Goal: Task Accomplishment & Management: Use online tool/utility

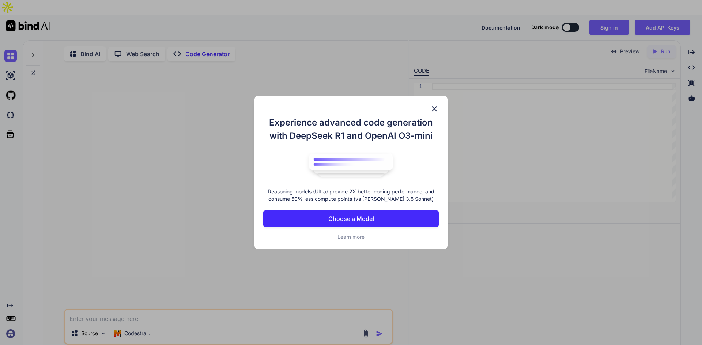
click at [362, 217] on p "Choose a Model" at bounding box center [351, 219] width 46 height 9
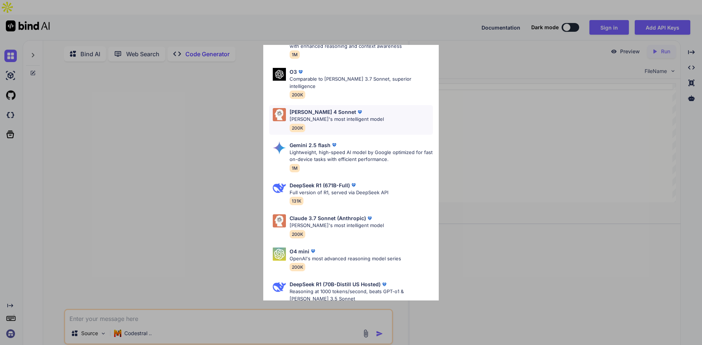
scroll to position [63, 0]
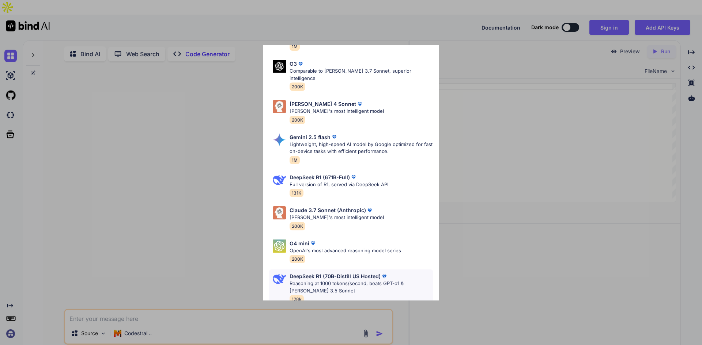
click at [324, 282] on p "Reasoning at 1000 tokens/second, beats GPT-o1 & Claude 3.5 Sonnet" at bounding box center [360, 287] width 143 height 14
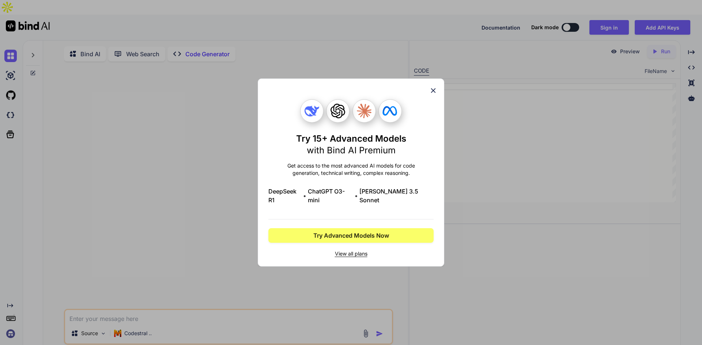
click at [432, 93] on icon at bounding box center [433, 90] width 5 height 5
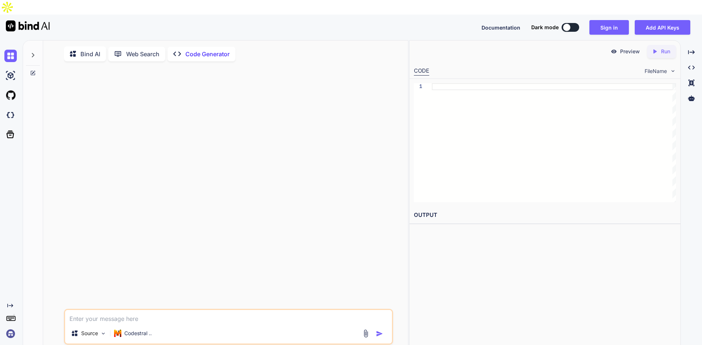
click at [156, 310] on textarea at bounding box center [228, 316] width 327 height 13
click at [105, 331] on img at bounding box center [103, 334] width 6 height 6
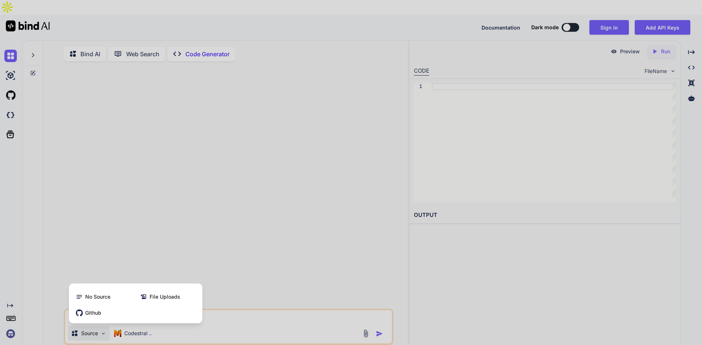
click at [187, 238] on div at bounding box center [351, 172] width 702 height 345
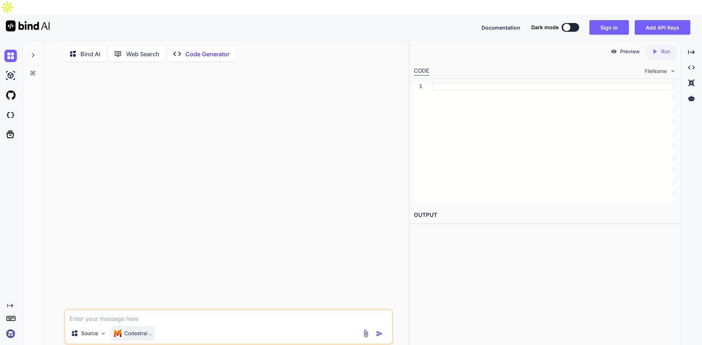
click at [152, 330] on p "Codestral .." at bounding box center [137, 333] width 27 height 7
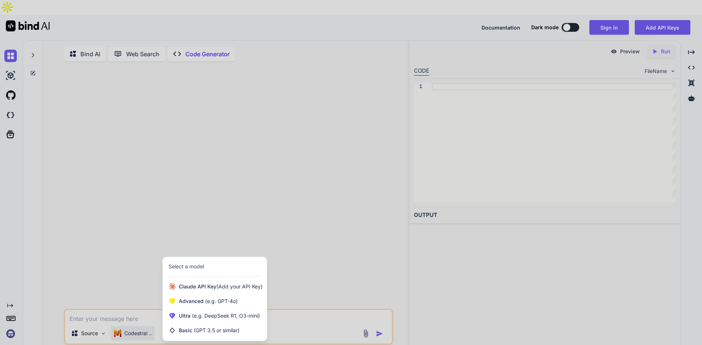
click at [135, 266] on div at bounding box center [351, 172] width 702 height 345
type textarea "x"
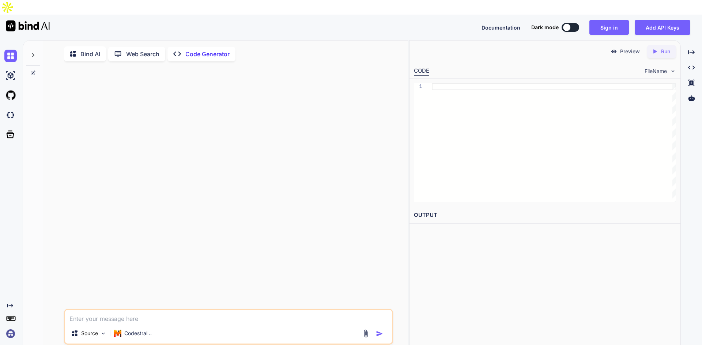
click at [128, 310] on textarea at bounding box center [228, 316] width 327 height 13
type textarea "C"
type textarea "x"
type textarea "Cr"
type textarea "x"
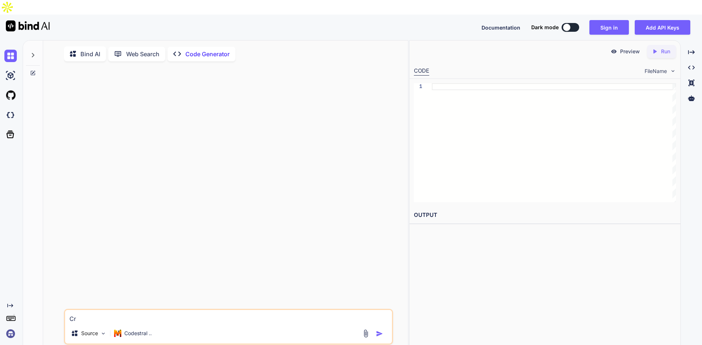
type textarea "Cre"
type textarea "x"
type textarea "Crea"
type textarea "x"
type textarea "Creat"
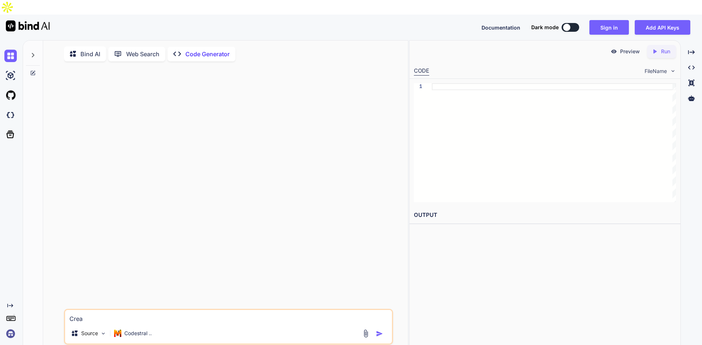
type textarea "x"
type textarea "Create"
type textarea "x"
type textarea "Create"
type textarea "x"
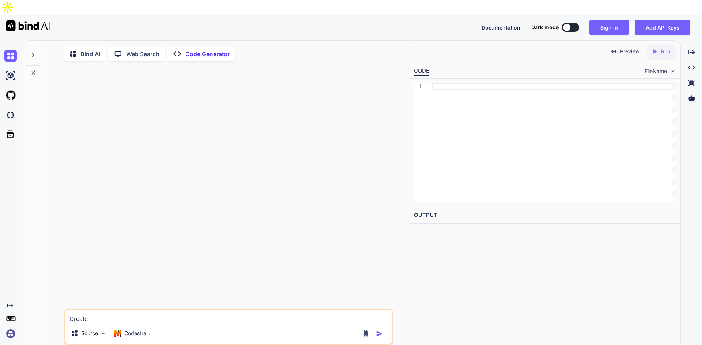
type textarea "Create m"
type textarea "x"
type textarea "Create me"
type textarea "x"
type textarea "Create me"
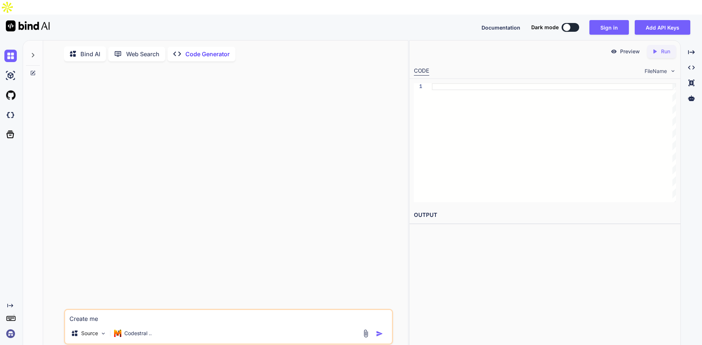
type textarea "x"
type textarea "Create me"
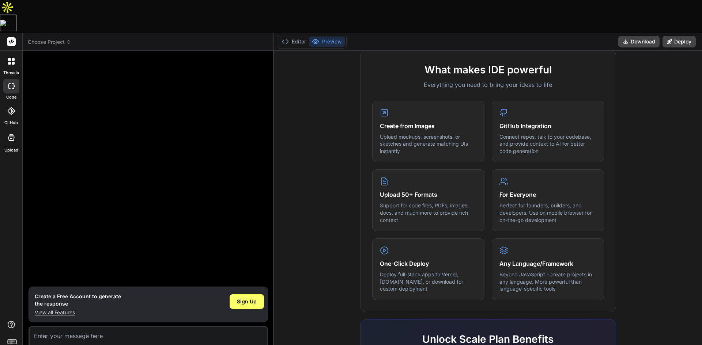
scroll to position [256, 0]
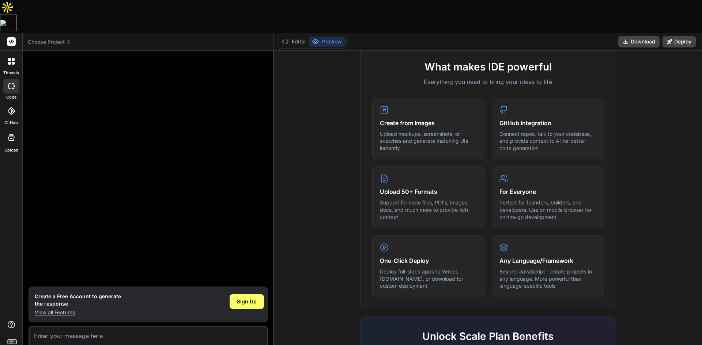
drag, startPoint x: 10, startPoint y: 7, endPoint x: 193, endPoint y: 88, distance: 199.3
click at [193, 88] on div at bounding box center [149, 172] width 238 height 230
type textarea "x"
drag, startPoint x: 10, startPoint y: 7, endPoint x: 199, endPoint y: 77, distance: 201.5
click at [199, 77] on div at bounding box center [149, 172] width 238 height 230
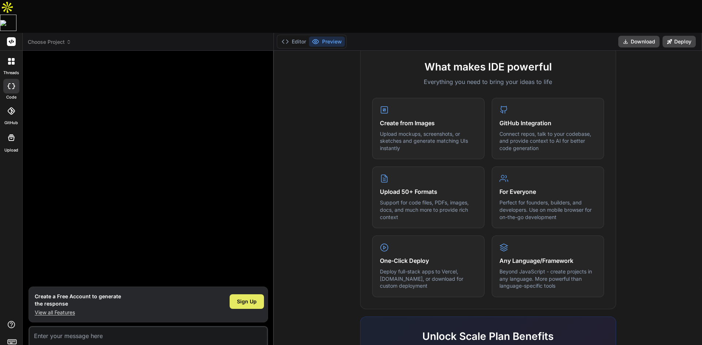
drag, startPoint x: 61, startPoint y: 281, endPoint x: 245, endPoint y: 271, distance: 184.5
drag, startPoint x: 245, startPoint y: 271, endPoint x: 223, endPoint y: 199, distance: 75.5
click at [223, 199] on div at bounding box center [149, 172] width 238 height 230
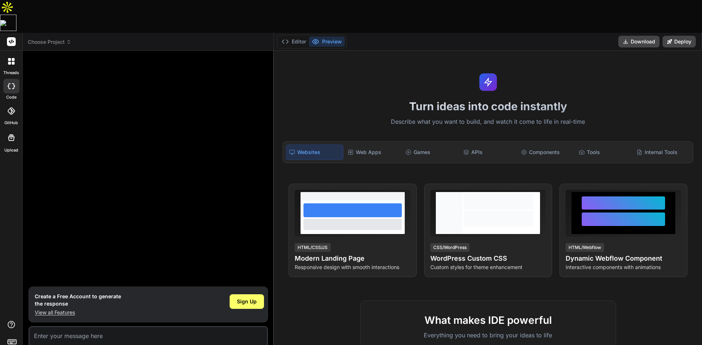
scroll to position [0, 0]
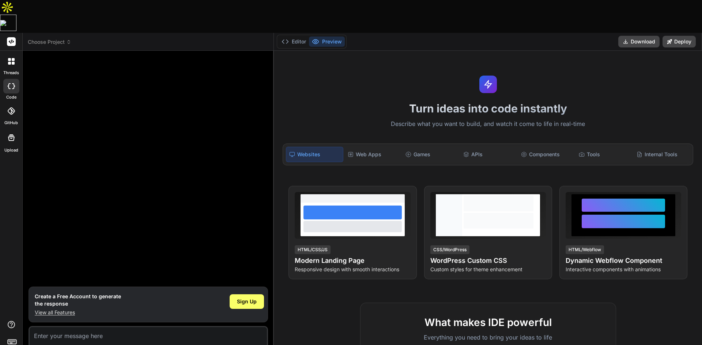
drag, startPoint x: 13, startPoint y: 26, endPoint x: 232, endPoint y: 48, distance: 220.4
click at [232, 57] on div at bounding box center [149, 172] width 238 height 230
drag, startPoint x: 636, startPoint y: 8, endPoint x: 503, endPoint y: 7, distance: 133.1
click at [503, 33] on div "Editor Preview Download Deploy" at bounding box center [488, 42] width 428 height 18
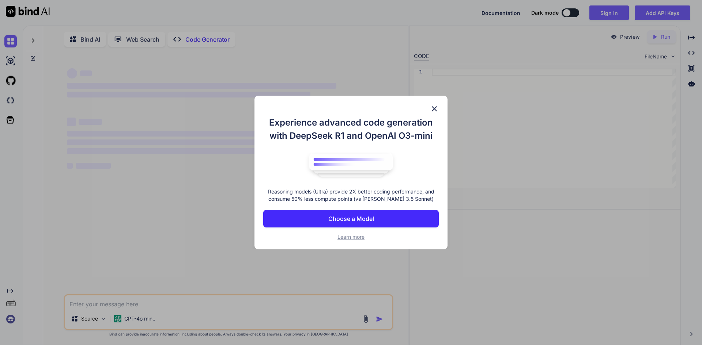
click at [431, 107] on img at bounding box center [434, 109] width 9 height 9
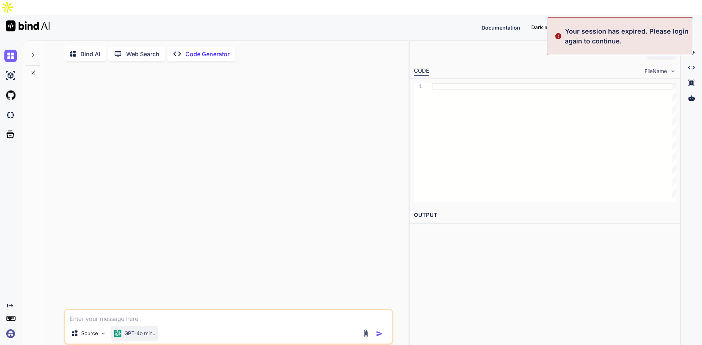
click at [158, 326] on div "GPT-4o min.." at bounding box center [134, 333] width 47 height 15
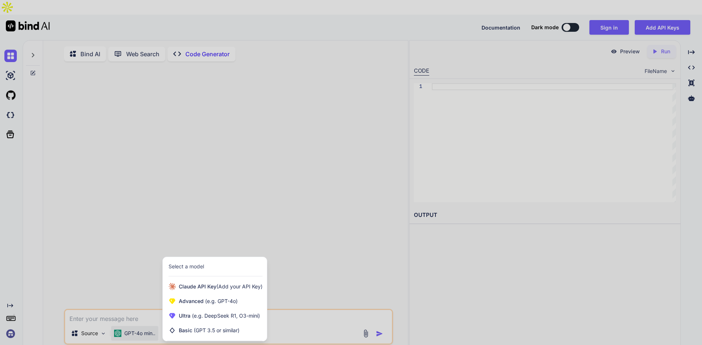
click at [186, 263] on div "Select a model" at bounding box center [186, 266] width 35 height 7
click at [189, 313] on span "Ultra (e.g. DeepSeek R1, O3-mini)" at bounding box center [219, 316] width 81 height 7
type textarea "x"
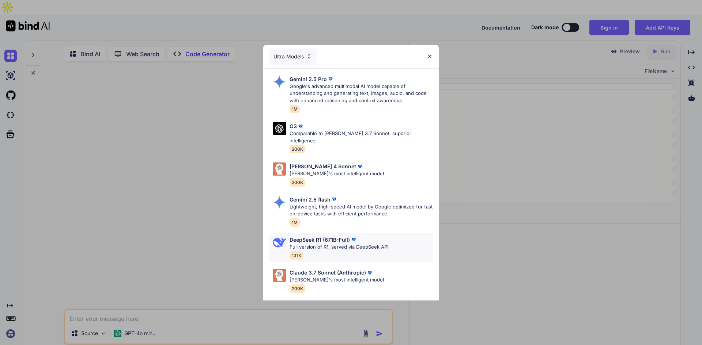
click at [316, 244] on p "Full version of R1, served via DeepSeek API" at bounding box center [338, 247] width 99 height 7
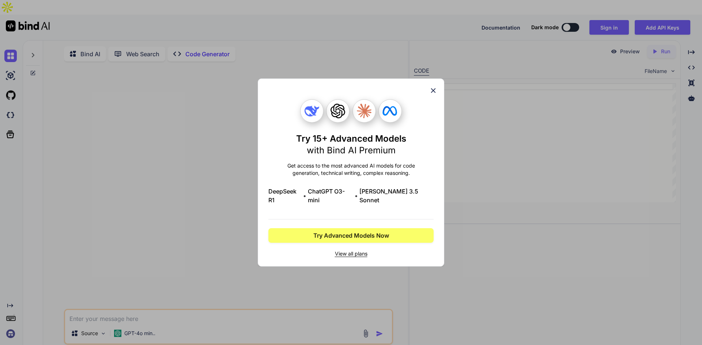
click at [435, 95] on icon at bounding box center [433, 91] width 8 height 8
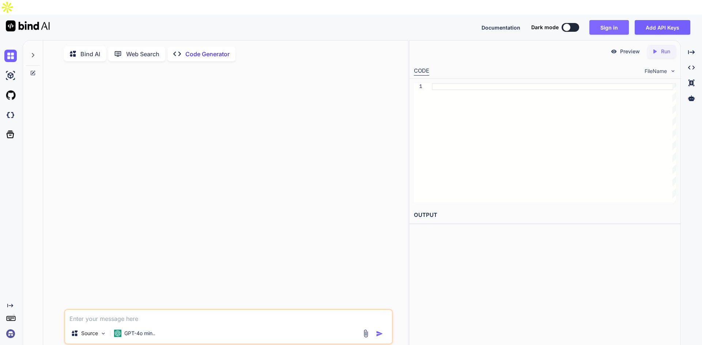
click at [613, 20] on button "Sign in" at bounding box center [608, 27] width 39 height 15
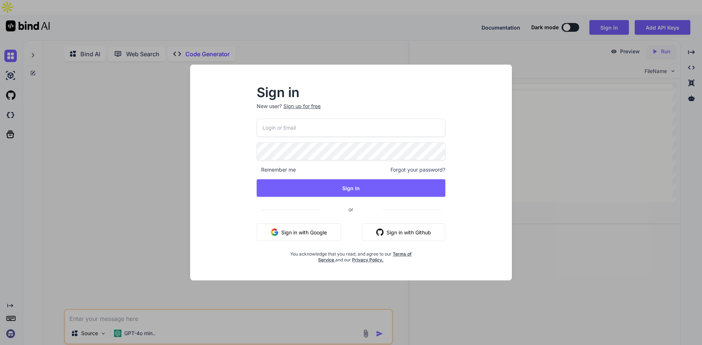
type input "ItsYourMoney365@gmail.com"
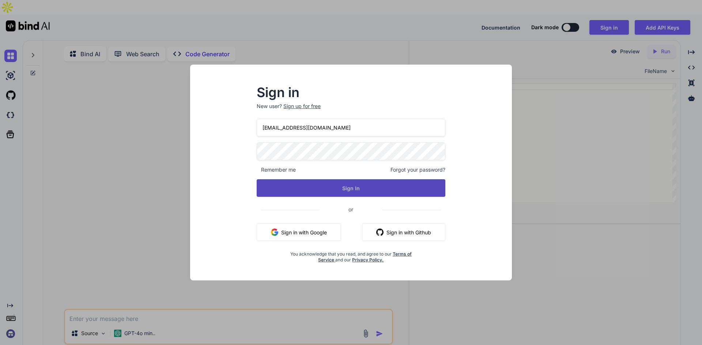
click at [357, 187] on button "Sign In" at bounding box center [351, 188] width 189 height 18
click at [368, 188] on button "Sign In" at bounding box center [351, 188] width 189 height 18
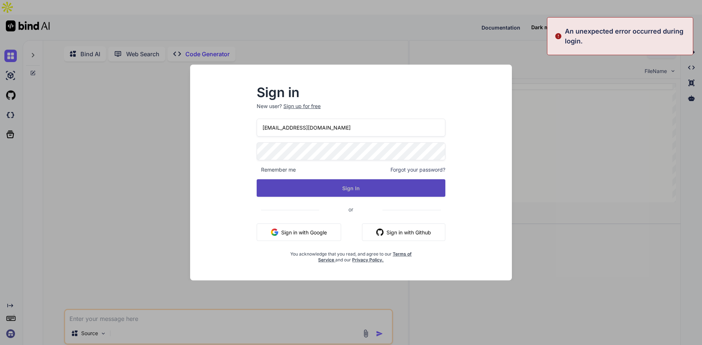
click at [368, 188] on button "Sign In" at bounding box center [351, 188] width 189 height 18
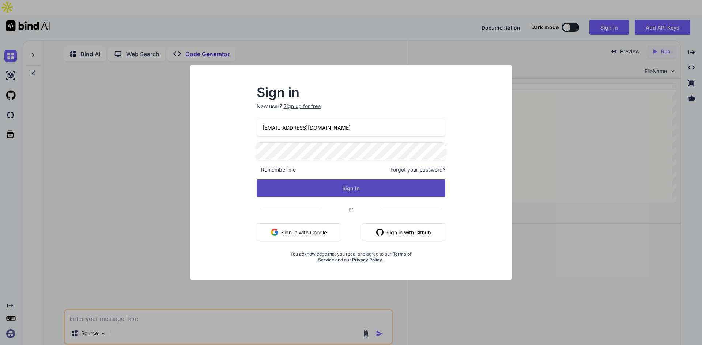
click at [360, 187] on button "Sign In" at bounding box center [351, 188] width 189 height 18
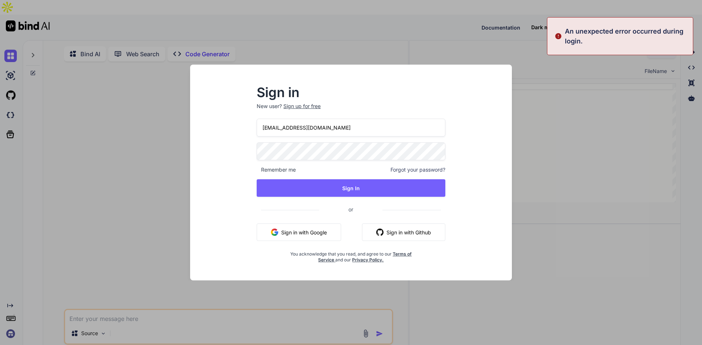
click at [621, 42] on p "An unexpected error occurred during login." at bounding box center [627, 36] width 124 height 20
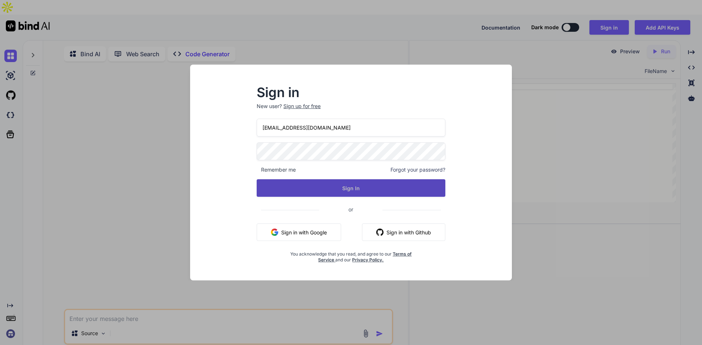
click at [311, 188] on button "Sign In" at bounding box center [351, 188] width 189 height 18
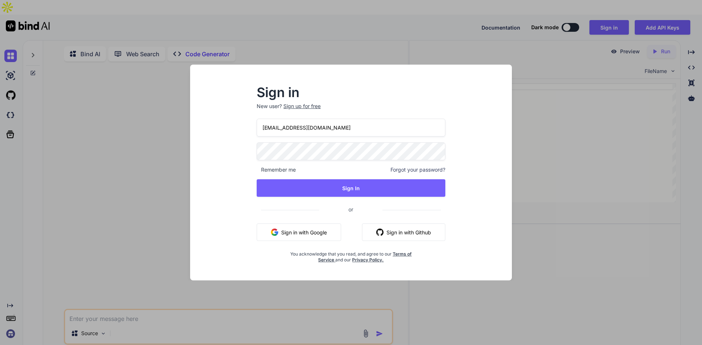
click at [11, 44] on div "Sign in New user? Sign up for free ItsYourMoney365@gmail.com Remember me Forgot…" at bounding box center [351, 172] width 702 height 345
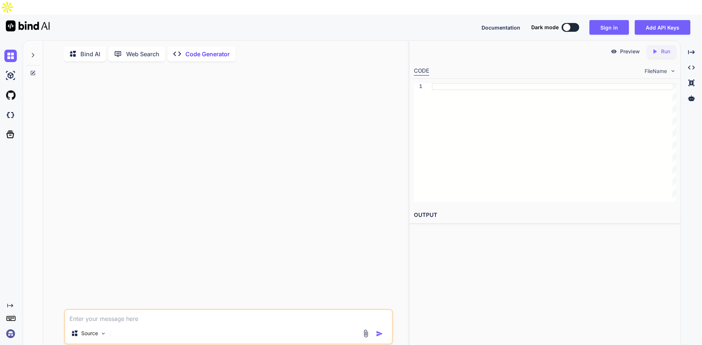
click at [11, 50] on img at bounding box center [10, 56] width 12 height 12
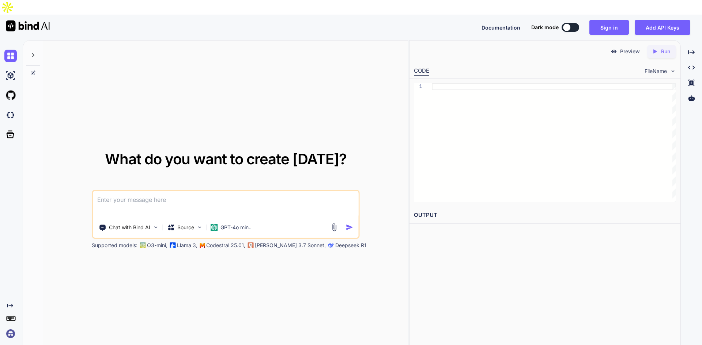
click at [11, 50] on img at bounding box center [10, 56] width 12 height 12
type textarea "x"
click at [616, 20] on button "Sign in" at bounding box center [608, 27] width 39 height 15
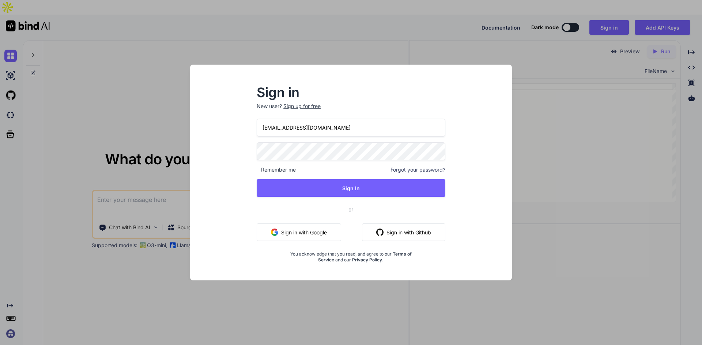
click at [572, 14] on div "Sign in New user? Sign up for free ItsYourMoney365@gmail.com Remember me Forgot…" at bounding box center [351, 172] width 702 height 345
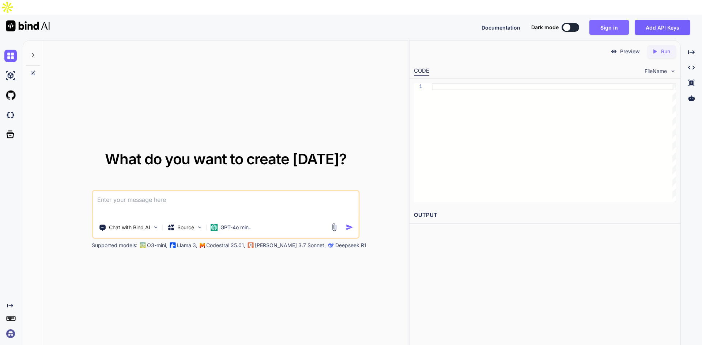
click at [608, 20] on button "Sign in" at bounding box center [608, 27] width 39 height 15
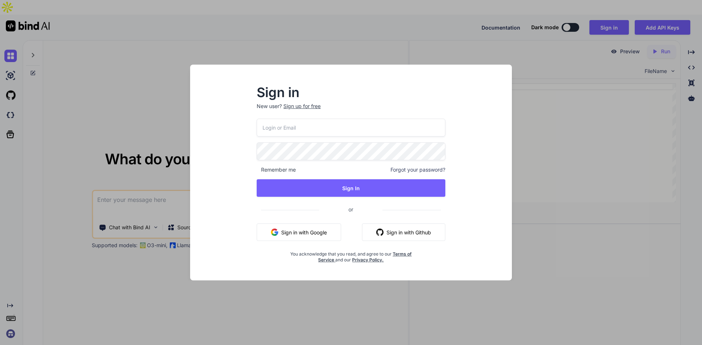
type input "ItsYourMoney365@gmail.com"
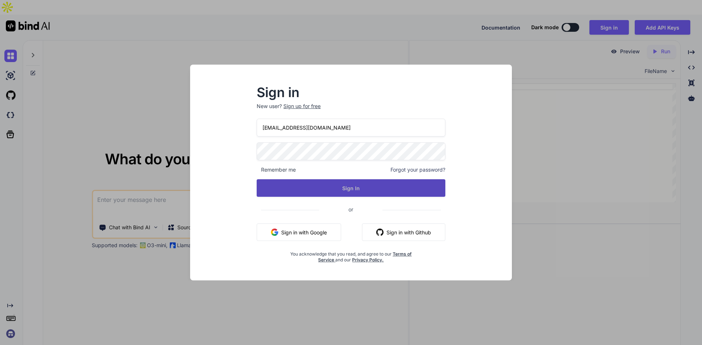
click at [356, 189] on button "Sign In" at bounding box center [351, 188] width 189 height 18
click at [332, 189] on button "Sign In" at bounding box center [351, 188] width 189 height 18
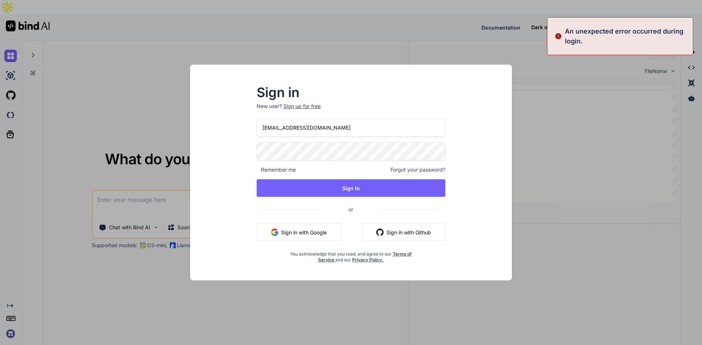
click at [557, 35] on img at bounding box center [557, 36] width 7 height 20
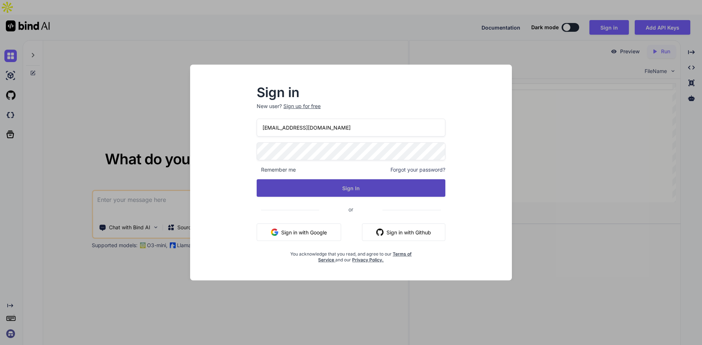
click at [355, 190] on button "Sign In" at bounding box center [351, 188] width 189 height 18
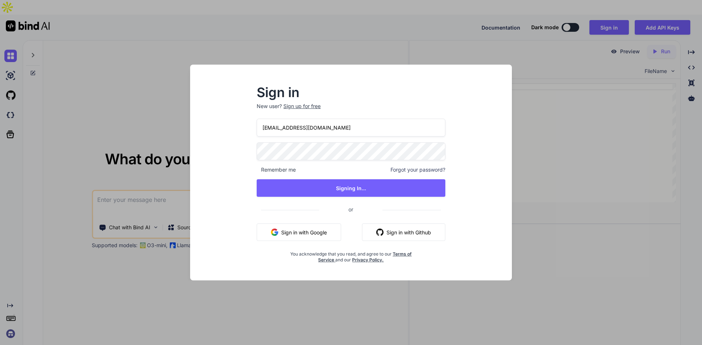
type textarea "x"
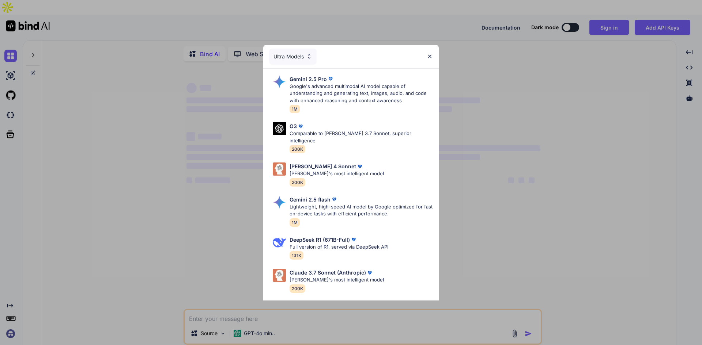
type textarea "x"
click at [428, 54] on img at bounding box center [430, 56] width 6 height 6
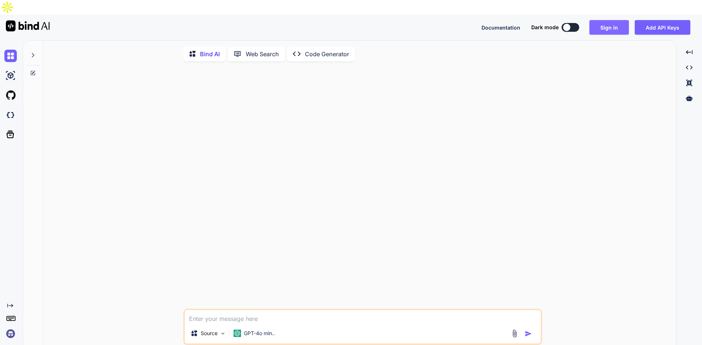
click at [602, 20] on button "Sign in" at bounding box center [608, 27] width 39 height 15
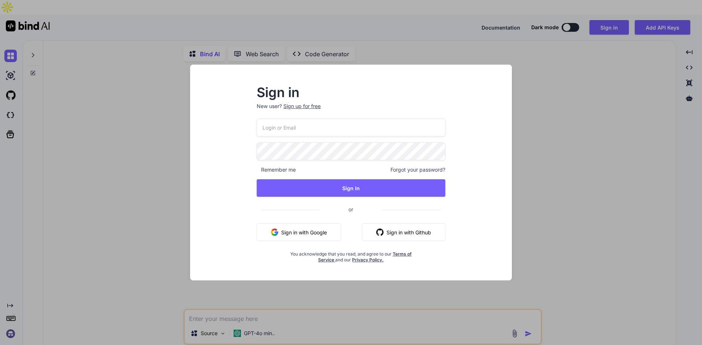
click at [363, 132] on input "email" at bounding box center [351, 128] width 189 height 18
type input "ItsYourMoney365@gmail.com"
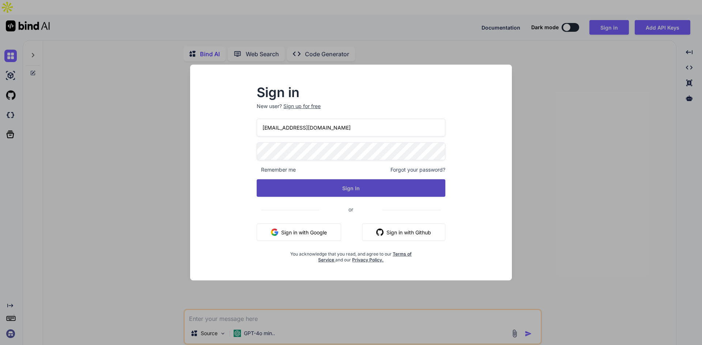
click at [318, 186] on button "Sign In" at bounding box center [351, 188] width 189 height 18
click at [274, 193] on button "Sign In" at bounding box center [351, 188] width 189 height 18
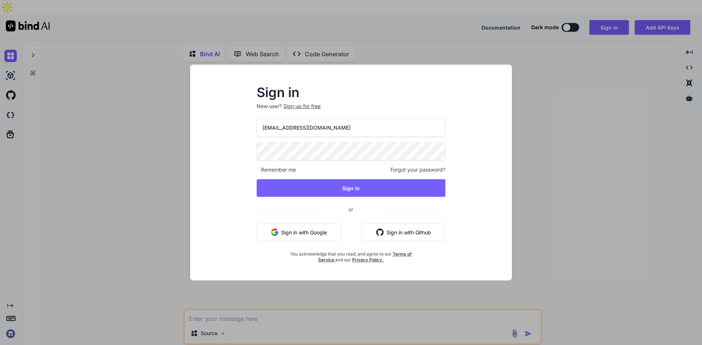
click at [553, 110] on div "Sign in New user? Sign up for free ItsYourMoney365@gmail.com Remember me Forgot…" at bounding box center [351, 172] width 702 height 345
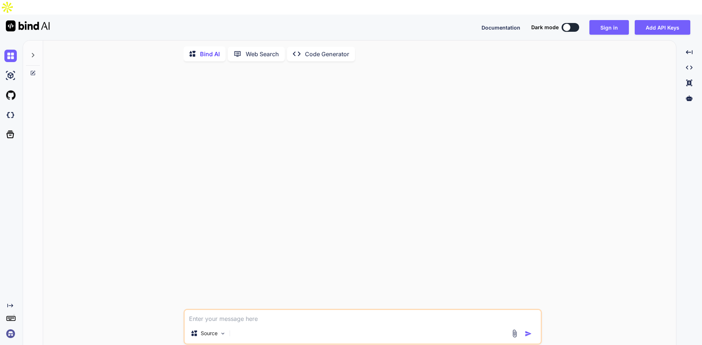
click at [13, 20] on img at bounding box center [28, 25] width 44 height 11
type textarea "x"
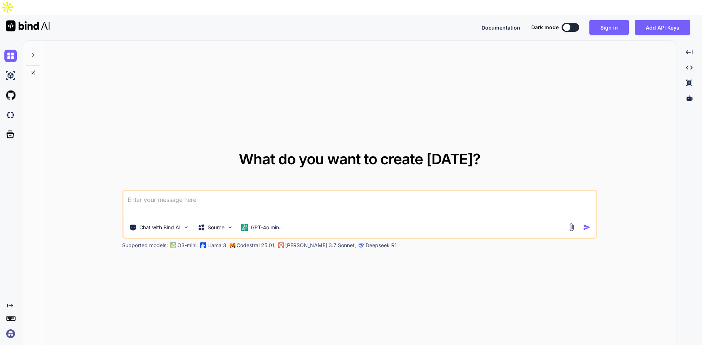
click at [291, 192] on textarea at bounding box center [359, 204] width 473 height 27
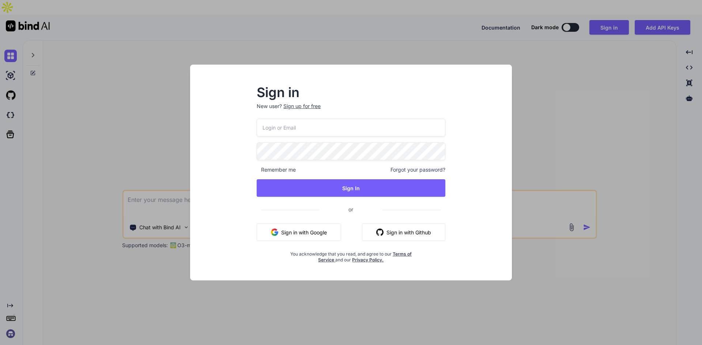
type input "ItsYourMoney365@gmail.com"
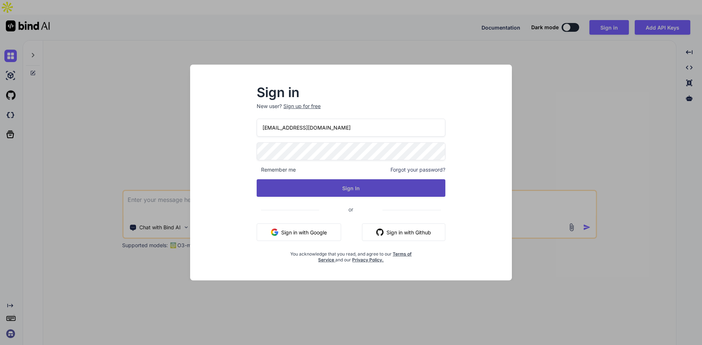
click at [298, 188] on button "Sign In" at bounding box center [351, 188] width 189 height 18
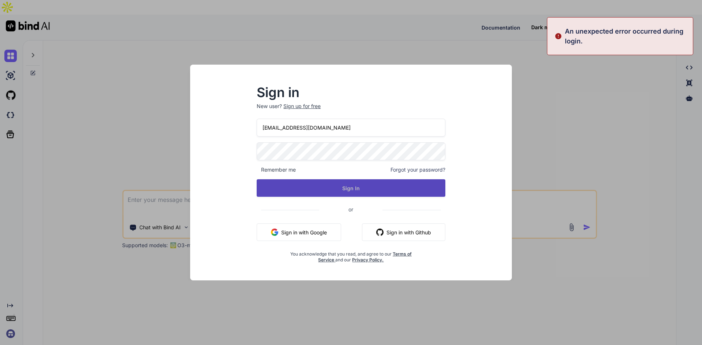
click at [298, 188] on button "Sign In" at bounding box center [351, 188] width 189 height 18
click at [298, 188] on button "Signing In..." at bounding box center [351, 188] width 189 height 18
click at [298, 188] on button "Sign In" at bounding box center [351, 188] width 189 height 18
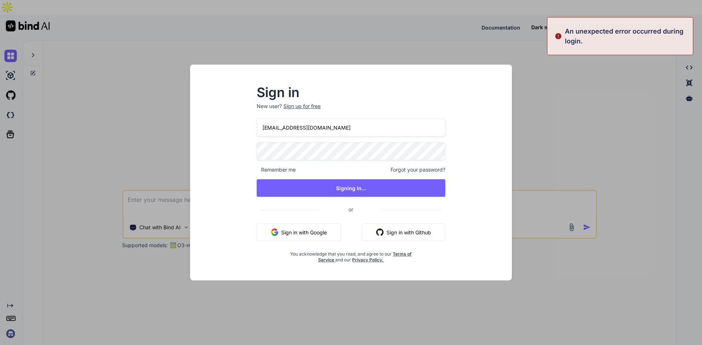
type textarea "x"
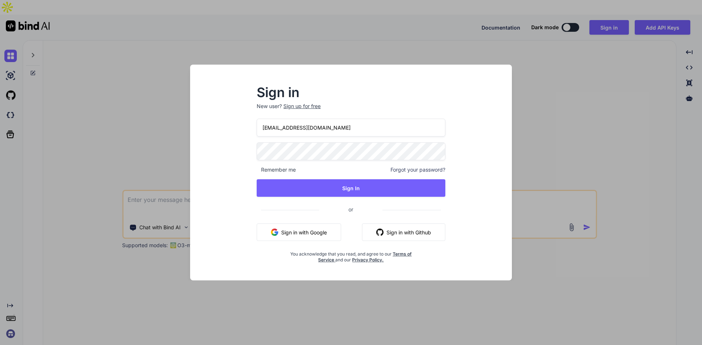
click at [568, 43] on div "Sign in New user? Sign up for free ItsYourMoney365@gmail.com Remember me Forgot…" at bounding box center [351, 172] width 702 height 345
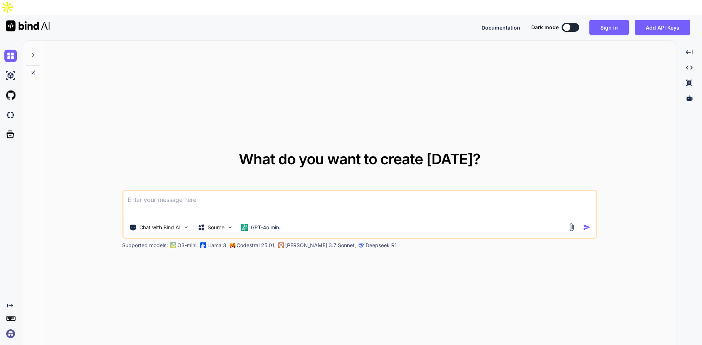
click at [12, 328] on img at bounding box center [10, 334] width 12 height 12
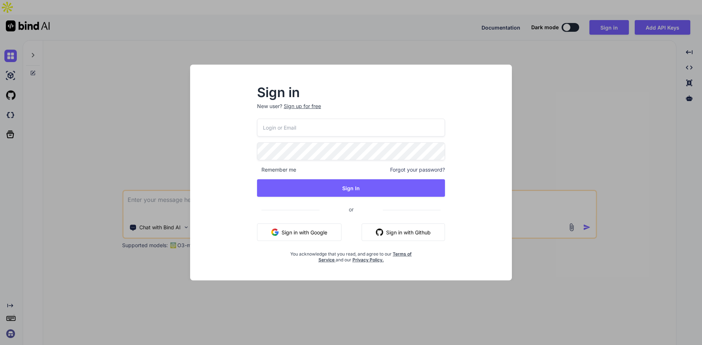
type input "[EMAIL_ADDRESS][DOMAIN_NAME]"
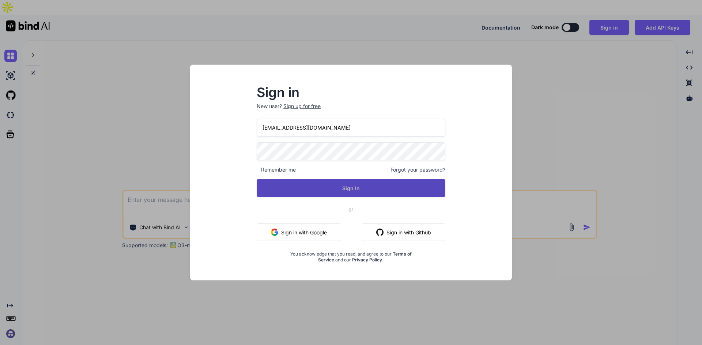
click at [314, 180] on button "Sign In" at bounding box center [351, 188] width 189 height 18
click at [311, 186] on button "Sign In" at bounding box center [351, 188] width 189 height 18
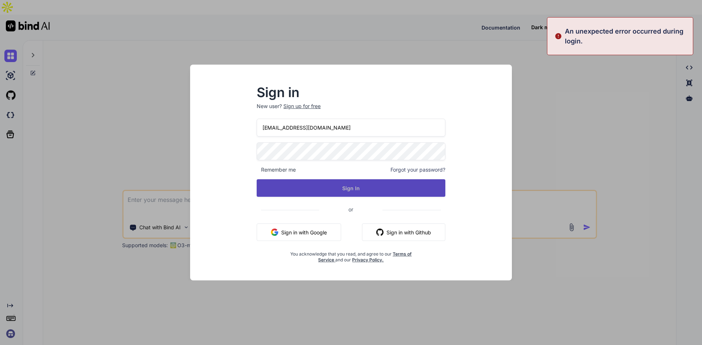
click at [311, 186] on button "Sign In" at bounding box center [351, 188] width 189 height 18
type textarea "x"
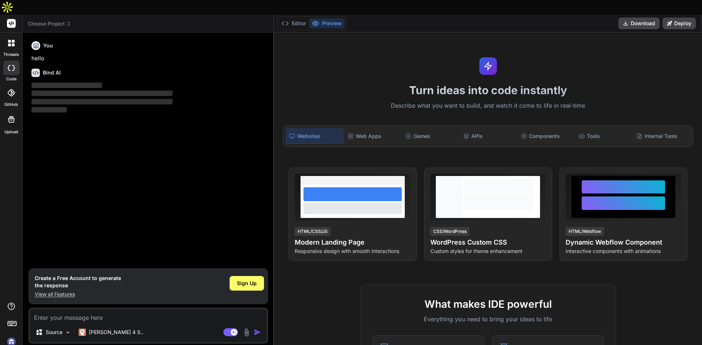
type textarea "x"
click at [53, 309] on textarea at bounding box center [148, 315] width 237 height 13
type textarea "Sales Managers 4R’s Sales Manager (External to Internal) Roles: Meets with all …"
type textarea "x"
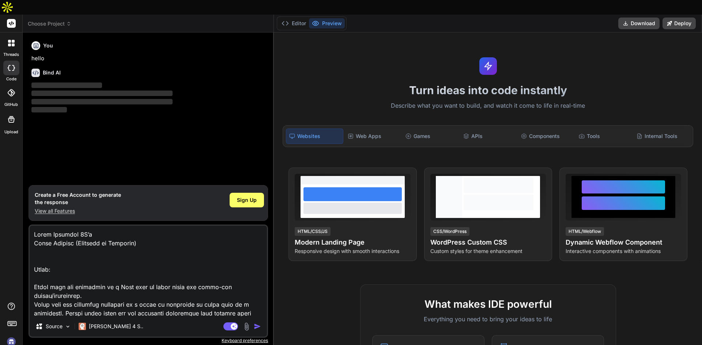
click at [33, 226] on textarea at bounding box center [148, 271] width 237 height 91
type textarea "CSales Managers 4R’s Sales Manager (External to Internal) Roles: Meets with all…"
type textarea "x"
type textarea "CrSales Managers 4R’s Sales Manager (External to Internal) Roles: Meets with al…"
type textarea "x"
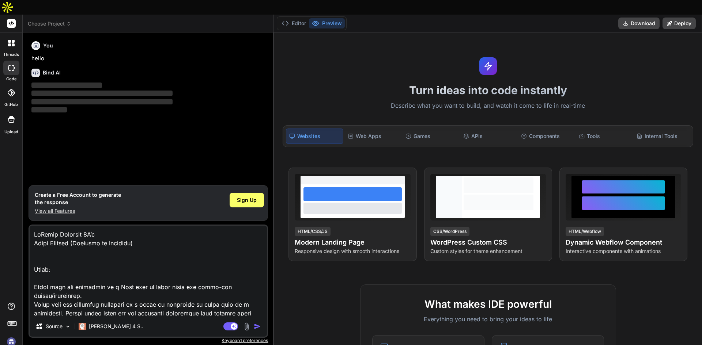
type textarea "CreSales Managers 4R’s Sales Manager (External to Internal) Roles: Meets with a…"
type textarea "x"
type textarea "CreaSales Managers 4R’s Sales Manager (External to Internal) Roles: Meets with …"
type textarea "x"
type textarea "CreatSales Managers 4R’s Sales Manager (External to Internal) Roles: Meets with…"
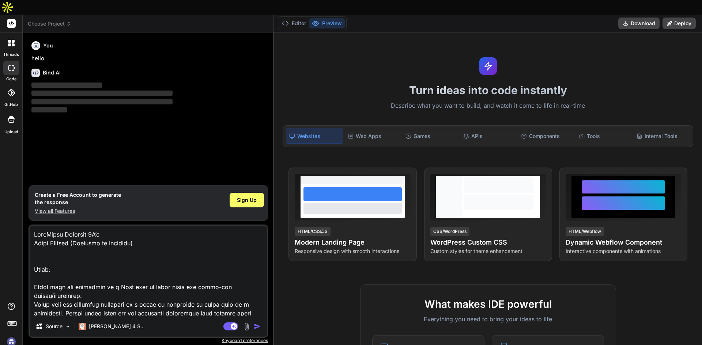
type textarea "x"
type textarea "CreateSales Managers 4R’s Sales Manager (External to Internal) Roles: Meets wit…"
type textarea "x"
type textarea "Create Sales Managers 4R’s Sales Manager (External to Internal) Roles: Meets wi…"
type textarea "x"
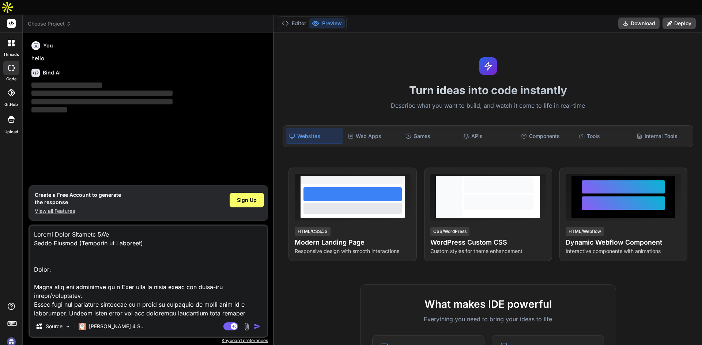
type textarea "Create cSales Managers 4R’s Sales Manager (External to Internal) Roles: Meets w…"
type textarea "x"
type textarea "Create coSales Managers 4R’s Sales Manager (External to Internal) Roles: Meets …"
type textarea "x"
type textarea "Create codSales Managers 4R’s Sales Manager (External to Internal) Roles: Meets…"
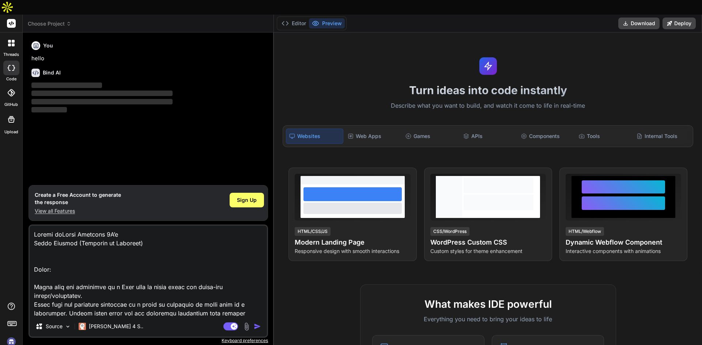
type textarea "x"
type textarea "Create codeSales Managers 4R’s Sales Manager (External to Internal) Roles: Meet…"
type textarea "x"
type textarea "Create code Sales Managers 4R’s Sales Manager (External to Internal) Roles: Mee…"
type textarea "x"
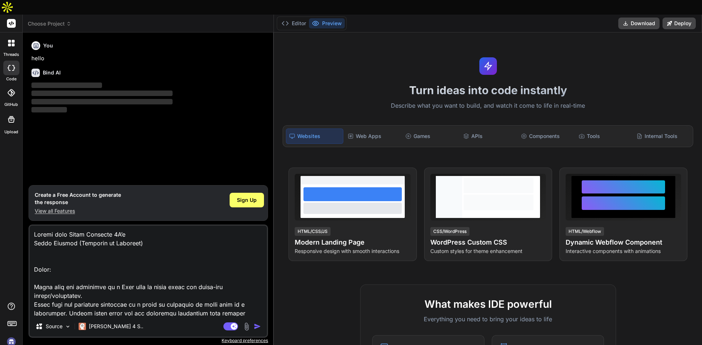
type textarea "Create code fSales Managers 4R’s Sales Manager (External to Internal) Roles: Me…"
type textarea "x"
type textarea "Create code foSales Managers 4R’s Sales Manager (External to Internal) Roles: M…"
type textarea "x"
type textarea "Create code forSales Managers 4R’s Sales Manager (External to Internal) Roles: …"
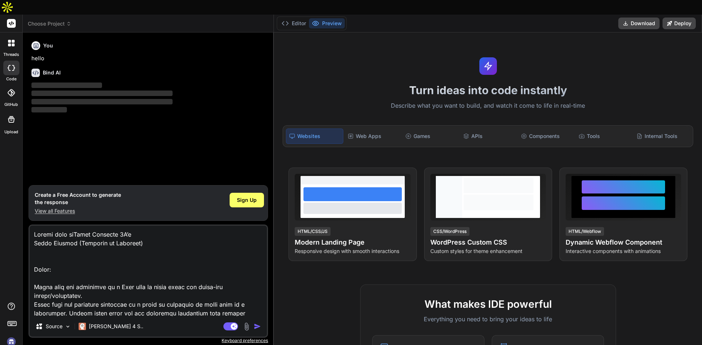
type textarea "x"
type textarea "Create code for Sales Managers 4R’s Sales Manager (External to Internal) Roles:…"
type textarea "x"
type textarea "Create code for tSales Managers 4R’s Sales Manager (External to Internal) Roles…"
type textarea "x"
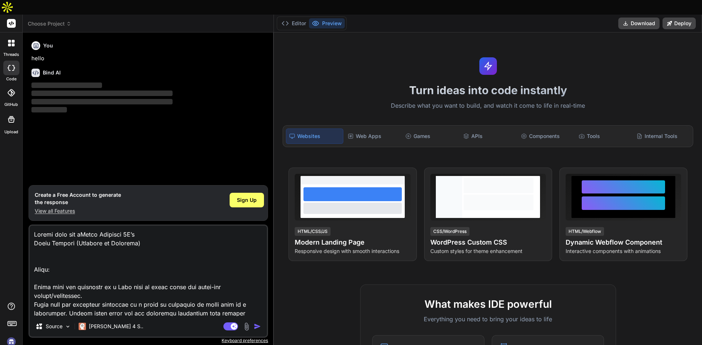
type textarea "Create code for thSales Managers 4R’s Sales Manager (External to Internal) Role…"
type textarea "x"
type textarea "Create code for thiSales Managers 4R’s Sales Manager (External to Internal) Rol…"
type textarea "x"
type textarea "Create code for thisSales Managers 4R’s Sales Manager (External to Internal) Ro…"
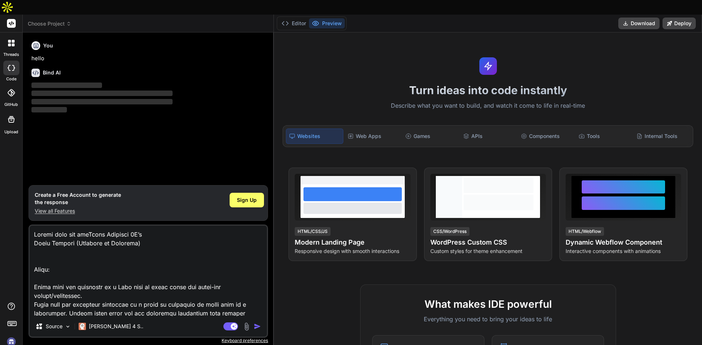
type textarea "x"
type textarea "Create code for this Sales Managers 4R’s Sales Manager (External to Internal) R…"
type textarea "x"
type textarea "Create code for this FSales Managers 4R’s Sales Manager (External to Internal) …"
type textarea "x"
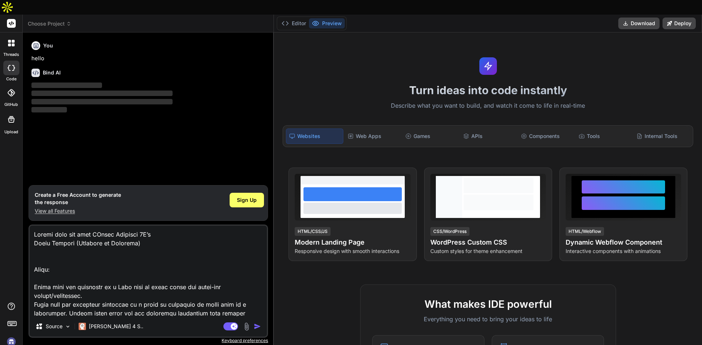
type textarea "Create code for this FaSales Managers 4R’s Sales Manager (External to Internal)…"
type textarea "x"
type textarea "Create code for this FacSales Managers 4R’s Sales Manager (External to Internal…"
type textarea "x"
type textarea "Create code for this FaceSales Managers 4R’s Sales Manager (External to Interna…"
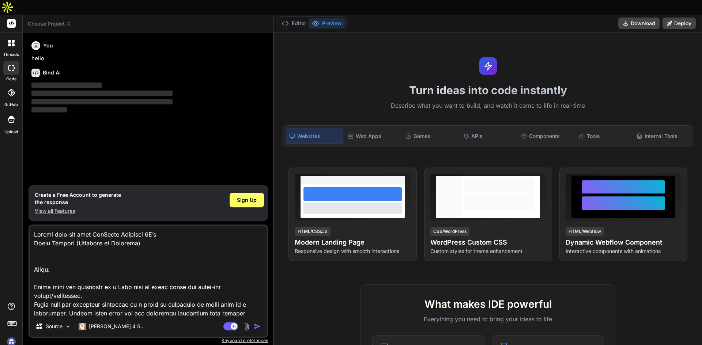
type textarea "x"
type textarea "Create code for this FacebSales Managers 4R’s Sales Manager (External to Intern…"
type textarea "x"
type textarea "Create code for this FaceboSales Managers 4R’s Sales Manager (External to Inter…"
type textarea "x"
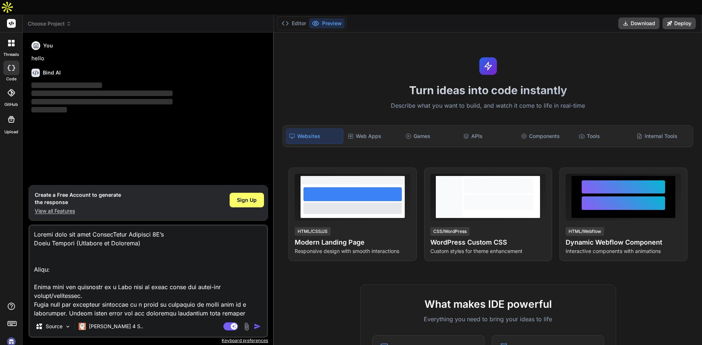
type textarea "Create code for this FacebooSales Managers 4R’s Sales Manager (External to Inte…"
type textarea "x"
type textarea "Create code for this FacebookSales Managers 4R’s Sales Manager (External to Int…"
type textarea "x"
type textarea "Create code for this Facebook Sales Managers 4R’s Sales Manager (External to In…"
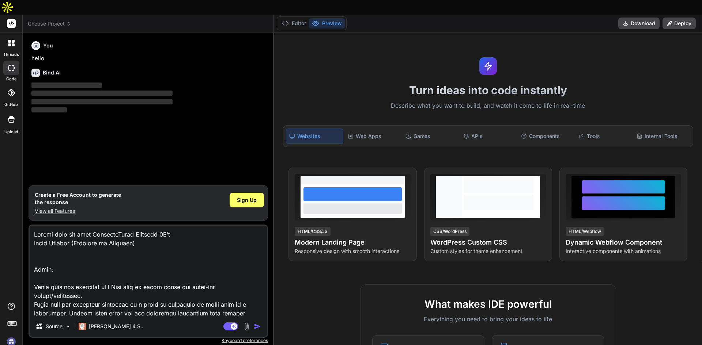
type textarea "x"
type textarea "Create code for this Facebook ASales Managers 4R’s Sales Manager (External to I…"
type textarea "x"
type textarea "Create code for this Facebook AgSales Managers 4R’s Sales Manager (External to …"
type textarea "x"
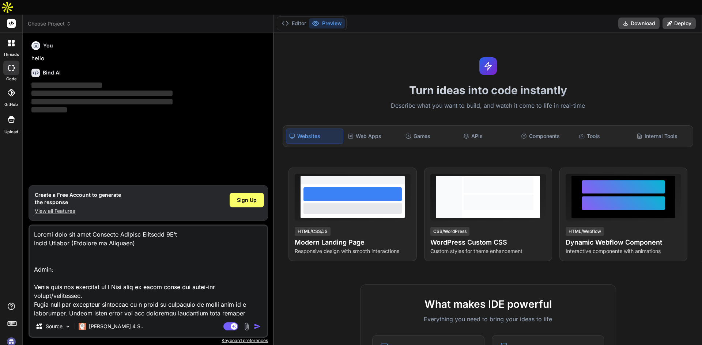
type textarea "Create code for this Facebook AgeSales Managers 4R’s Sales Manager (External to…"
type textarea "x"
type textarea "Create code for this Facebook AgenSales Managers 4R’s Sales Manager (External t…"
type textarea "x"
type textarea "Create code for this Facebook AgentSales Managers 4R’s Sales Manager (External …"
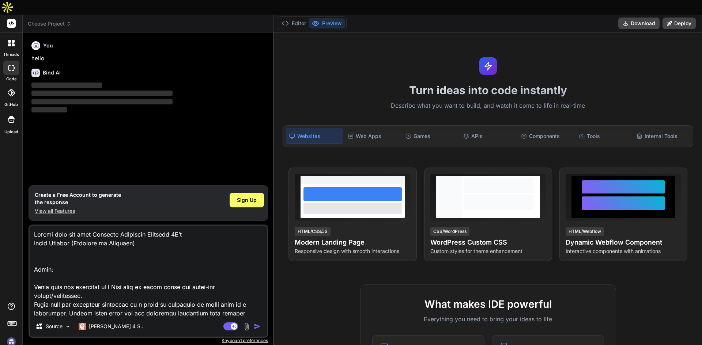
type textarea "x"
type textarea "Create code for this Facebook Agent:Sales Managers 4R’s Sales Manager (External…"
type textarea "x"
type textarea "Create code for this Facebook Agent: Sales Managers 4R’s Sales Manager (Externa…"
type textarea "x"
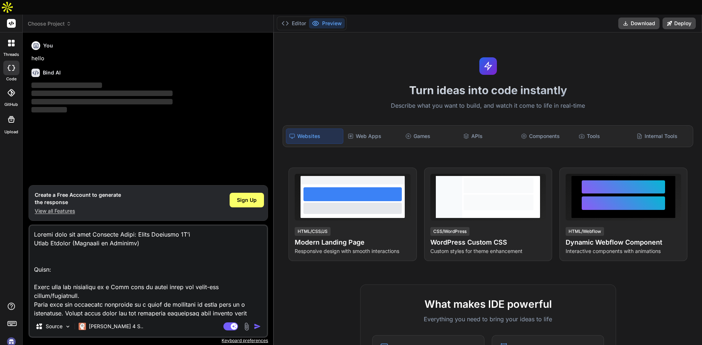
type textarea "Create code for this Facebook Agent: Sales Managers 4R’s Sales Manager (Externa…"
type textarea "x"
type textarea "Create code for this Facebook Agent: Sales Managers 4R’s Sales Manager (Externa…"
type textarea "x"
type textarea "Create code for this Facebook Agent: Sales Managers 4R’s Sales Manager (Externa…"
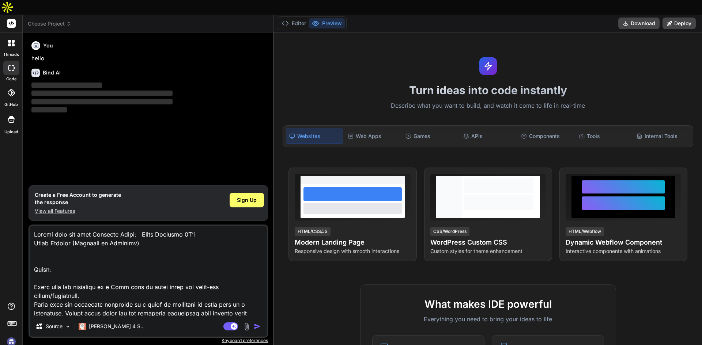
type textarea "x"
type textarea "Create code for this Facebook Agent: Sales Managers 4R’s Sales Manager (Externa…"
type textarea "x"
type textarea "Create code for this Facebook Agent: Sales Managers 4R’s Sales Manager (Externa…"
type textarea "x"
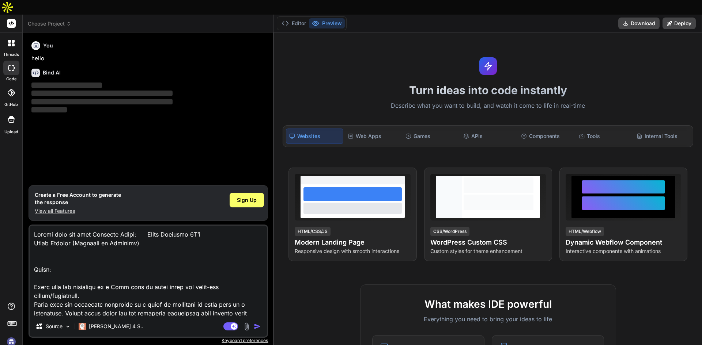
type textarea "Create code for this Facebook Agent: Sales Managers 4R’s Sales Manager (Externa…"
type textarea "x"
type textarea "Create code for this Facebook Agent: Sales Managers 4R’s Sales Manager (Externa…"
type textarea "x"
type textarea "Create code for this Facebook Agent: Sales Managers 4R’s Sales Manager (Externa…"
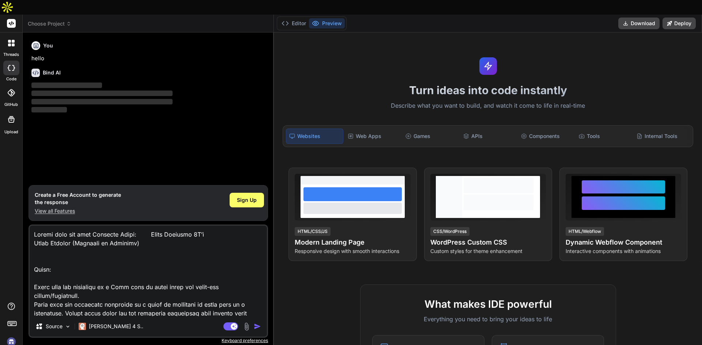
type textarea "x"
type textarea "Create code for this Facebook Agent: Sales Managers 4R’s Sales Manager (Externa…"
type textarea "x"
type textarea "Create code for this Facebook Agent: Sales Managers 4R’s Sales Manager (Externa…"
type textarea "x"
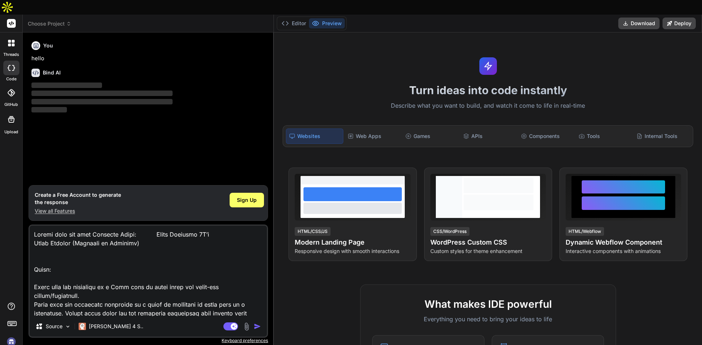
type textarea "Create code for this Facebook Agent: Sales Managers 4R’s Sales Manager (Externa…"
type textarea "x"
type textarea "Create code for this Facebook Agent: Sales Managers 4R’s Sales Manager (Externa…"
type textarea "x"
type textarea "Create code for this Facebook Agent: Sales Managers 4R’s Sales Manager (Externa…"
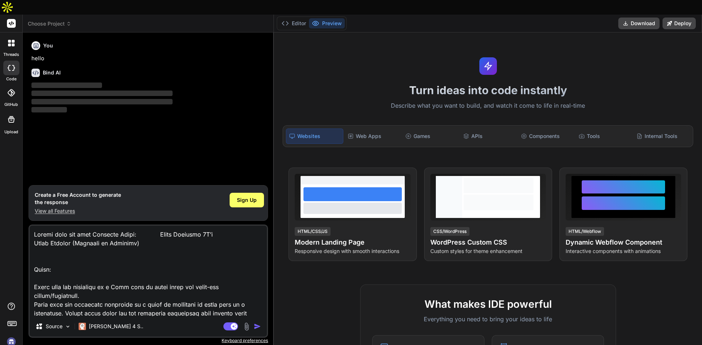
type textarea "x"
type textarea "Create code for this Facebook Agent: Sales Managers 4R’s Sales Manager (Externa…"
type textarea "x"
type textarea "Create code for this Facebook Agent: Sales Managers 4R’s Sales Manager (Externa…"
type textarea "x"
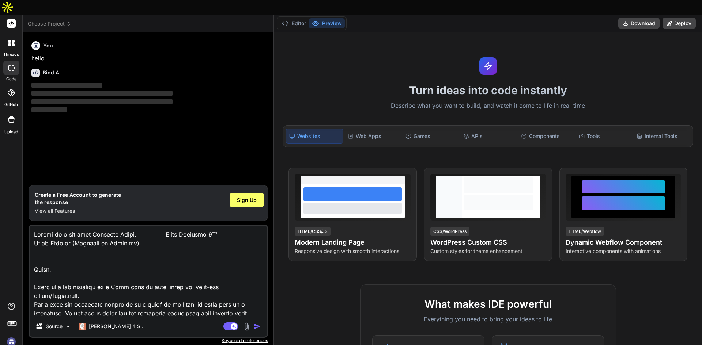
type textarea "Create code for this Facebook Agent: Sales Managers 4R’s Sales Manager (Externa…"
type textarea "x"
type textarea "Create code for this Facebook Agent: Sales Managers 4R’s Sales Manager (Externa…"
type textarea "x"
type textarea "Create code for this Facebook Agent: Sales Managers 4R’s Sales Manager (Externa…"
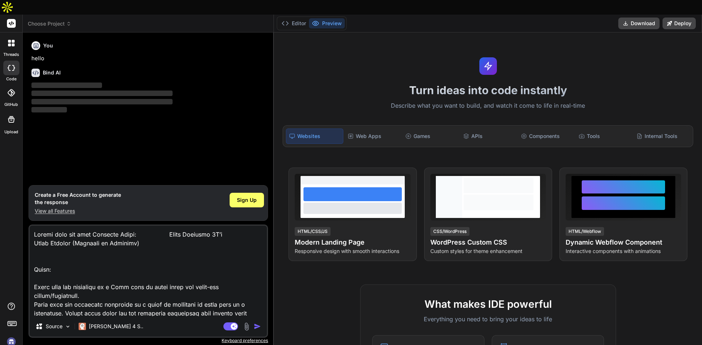
type textarea "x"
type textarea "Create code for this Facebook Agent: Sales Managers 4R’s Sales Manager (Externa…"
type textarea "x"
type textarea "Create code for this Facebook Agent: Sales Managers 4R’s Sales Manager (Externa…"
type textarea "x"
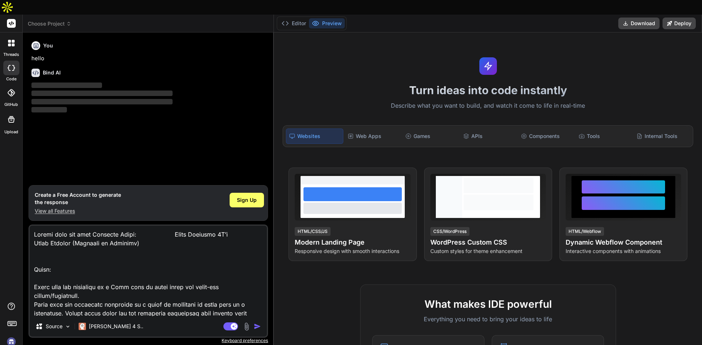
type textarea "Create code for this Facebook Agent: Sales Managers 4R’s Sales Manager (Externa…"
type textarea "x"
type textarea "Create code for this Facebook Agent: Sales Managers 4R’s Sales Manager (Externa…"
type textarea "x"
type textarea "Create code for this Facebook Agent: Sales Managers 4R’s Sales Manager (Externa…"
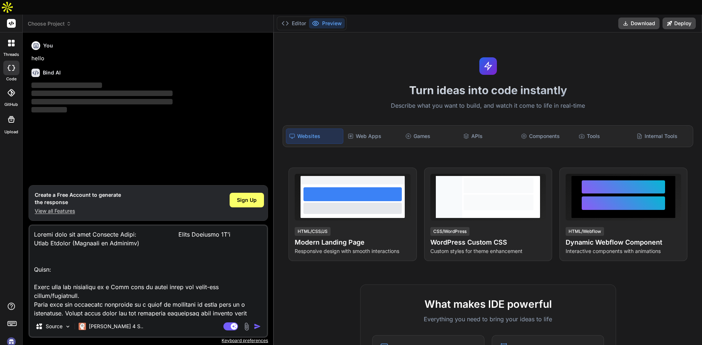
type textarea "x"
type textarea "Create code for this Facebook Agent: Sales Managers 4R’s Sales Manager (Externa…"
type textarea "x"
type textarea "Create code for this Facebook Agent: Sales Managers 4R’s Sales Manager (Externa…"
type textarea "x"
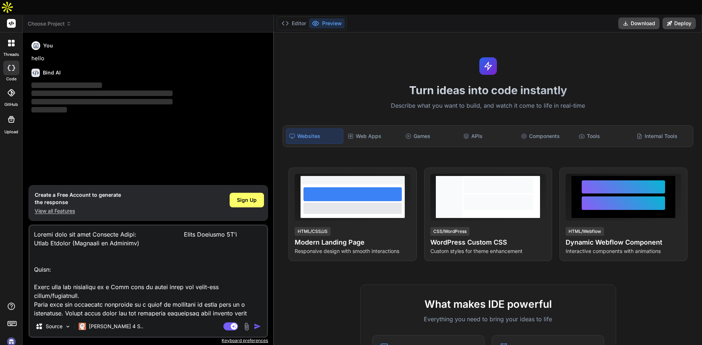
type textarea "Create code for this Facebook Agent: Sales Managers 4R’s Sales Manager (Externa…"
type textarea "x"
type textarea "Create code for this Facebook Agent: Sales Managers 4R’s Sales Manager (Externa…"
type textarea "x"
type textarea "Create code for this Facebook Agent: Sales Managers 4R’s Sales Manager (Externa…"
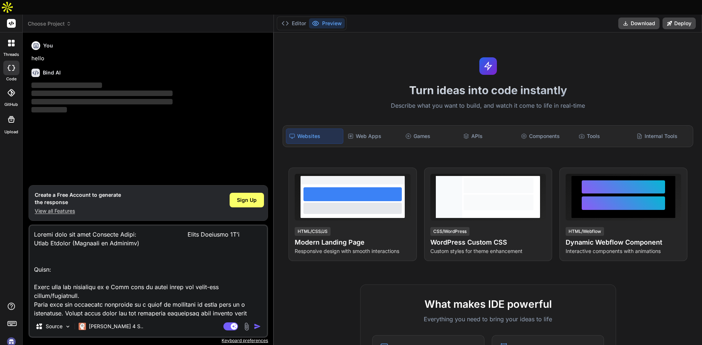
type textarea "x"
type textarea "Create code for this Facebook Agent: Sales Managers 4R’s Sales Manager (Externa…"
type textarea "x"
type textarea "Create code for this Facebook Agent: Sales Managers 4R’s Sales Manager (Externa…"
type textarea "x"
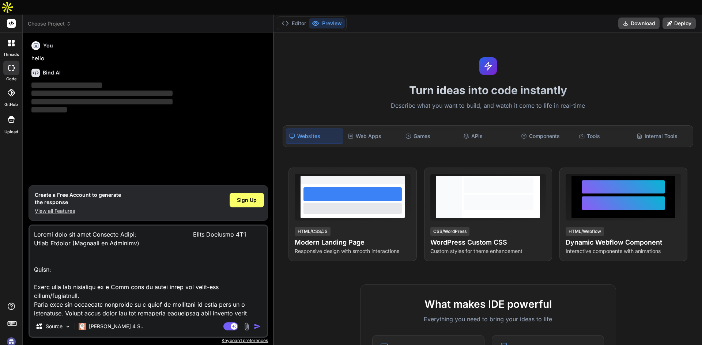
type textarea "Create code for this Facebook Agent: Sales Managers 4R’s Sales Manager (Externa…"
type textarea "x"
type textarea "Create code for this Facebook Agent: Sales Managers 4R’s Sales Manager (Externa…"
type textarea "x"
type textarea "Create code for this Facebook Agent: Sales Managers 4R’s Sales Manager (Externa…"
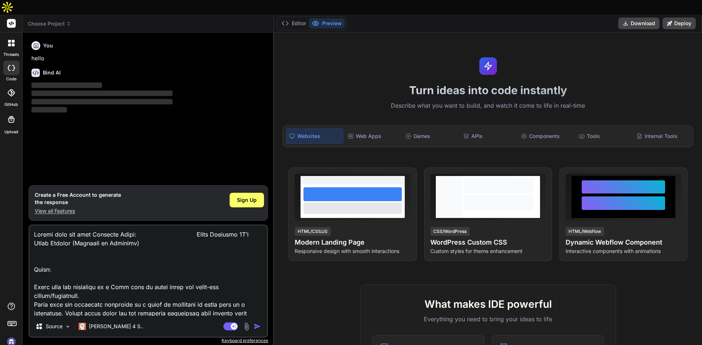
type textarea "x"
type textarea "Create code for this Facebook Agent: Sales Managers 4R’s Sales Manager (Externa…"
type textarea "x"
type textarea "Create code for this Facebook Agent: Sales Managers 4R’s Sales Manager (Externa…"
type textarea "x"
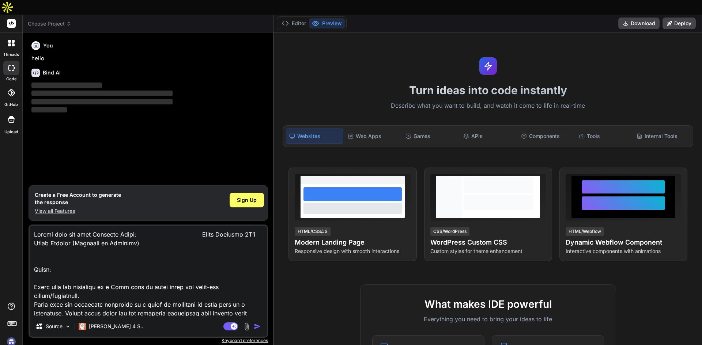
type textarea "Create code for this Facebook Agent: Sales Managers 4R’s Sales Manager (Externa…"
type textarea "x"
type textarea "Create code for this Facebook Agent: Sales Managers 4R’s Sales Manager (Externa…"
type textarea "x"
type textarea "Create code for this Facebook Agent: Sales Managers 4R’s Sales Manager (Externa…"
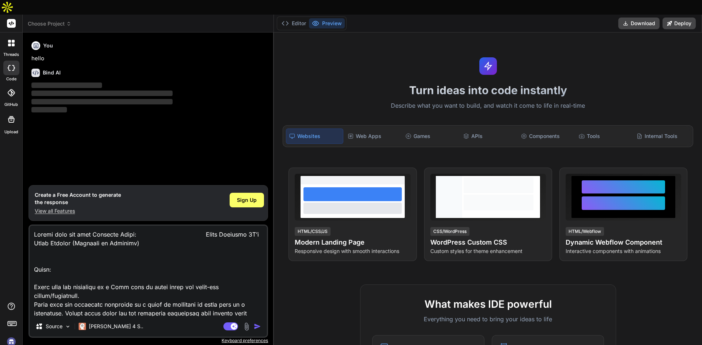
type textarea "x"
type textarea "Create code for this Facebook Agent: Sales Managers 4R’s Sales Manager (Externa…"
type textarea "x"
type textarea "Create code for this Facebook Agent: Sales Managers 4R’s Sales Manager (Externa…"
type textarea "x"
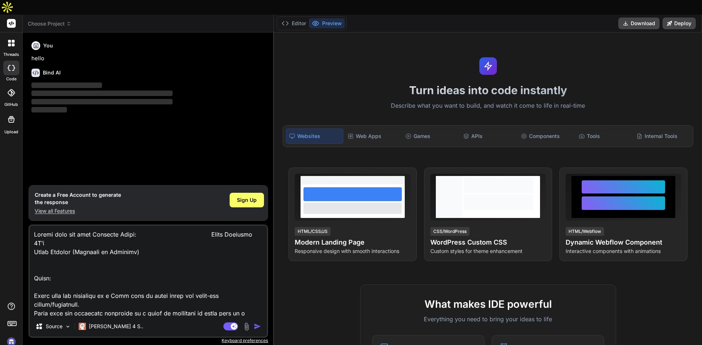
type textarea "Create code for this Facebook Agent: Sales Managers 4R’s Sales Manager (Externa…"
type textarea "x"
type textarea "Create code for this Facebook Agent: Sales Managers 4R’s Sales Manager (Externa…"
type textarea "x"
type textarea "Create code for this Facebook Agent: Sales Managers 4R’s Sales Manager (Externa…"
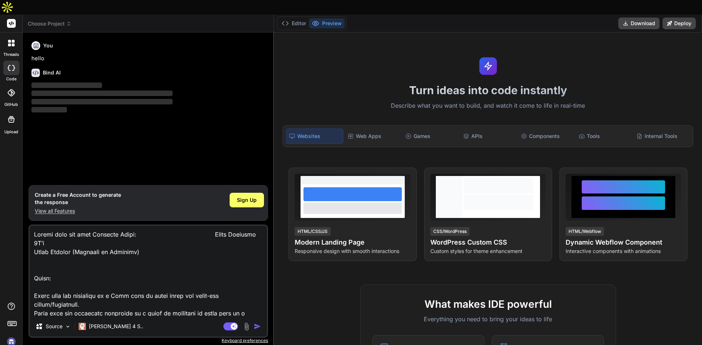
type textarea "x"
type textarea "Create code for this Facebook Agent: Sales Managers 4R’s Sales Manager (Externa…"
type textarea "x"
type textarea "Create code for this Facebook Agent: Sales Managers 4R’s Sales Manager (Externa…"
type textarea "x"
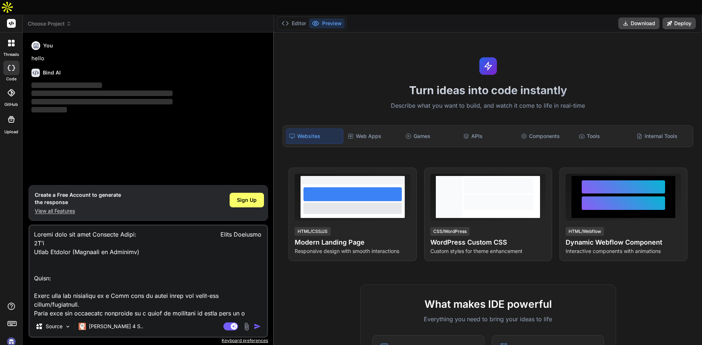
type textarea "Create code for this Facebook Agent: Sales Managers 4R’s Sales Manager (Externa…"
type textarea "x"
type textarea "Create code for this Facebook Agent: Sales Managers 4R’s Sales Manager (Externa…"
type textarea "x"
type textarea "Create code for this Facebook Agent: Sales Managers 4R’s Sales Manager (Externa…"
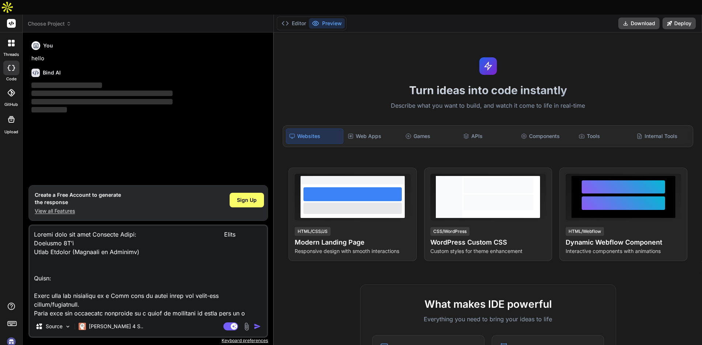
type textarea "x"
type textarea "Create code for this Facebook Agent: Sales Managers 4R’s Sales Manager (Externa…"
type textarea "x"
type textarea "Create code for this Facebook Agent: Sales Managers 4R’s Sales Manager (Externa…"
type textarea "x"
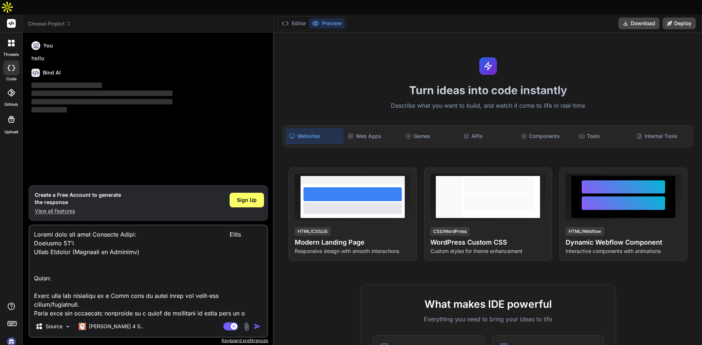
type textarea "Create code for this Facebook Agent: Sales Managers 4R’s Sales Manager (Externa…"
type textarea "x"
type textarea "Create code for this Facebook Agent: Sales Managers 4R’s Sales Manager (Externa…"
type textarea "x"
type textarea "Create code for this Facebook Agent: Sales Managers 4R’s Sales Manager (Externa…"
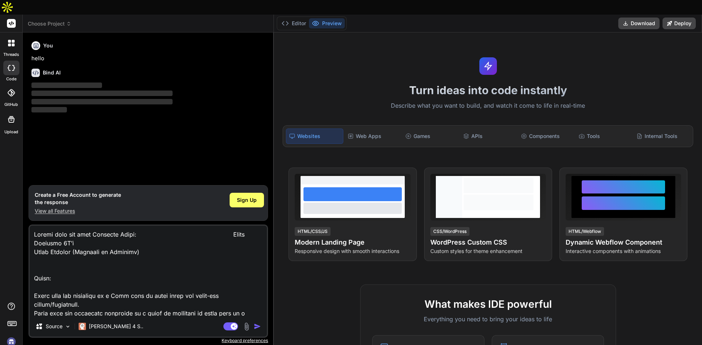
type textarea "x"
type textarea "Create code for this Facebook Agent: Sales Managers 4R’s Sales Manager (Externa…"
type textarea "x"
type textarea "Create code for this Facebook Agent: Sales Managers 4R’s Sales Manager (Externa…"
type textarea "x"
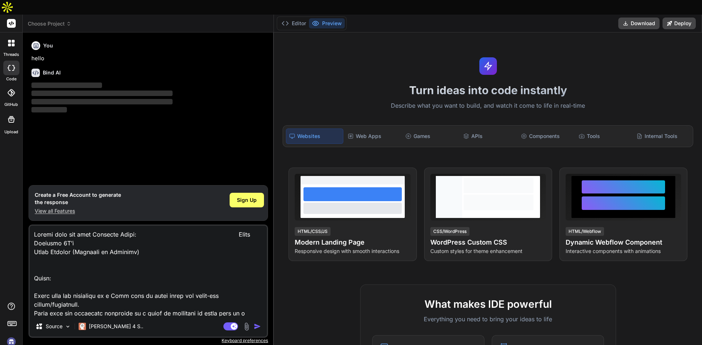
type textarea "Create code for this Facebook Agent: Sales Managers 4R’s Sales Manager (Externa…"
type textarea "x"
type textarea "Create code for this Facebook Agent: Sales Managers 4R’s Sales Manager (Externa…"
type textarea "x"
type textarea "Create code for this Facebook Agent: Sales Managers 4R’s Sales Manager (Externa…"
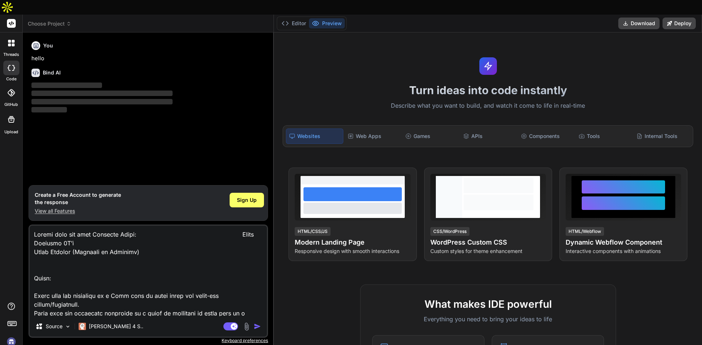
type textarea "x"
type textarea "Create code for this Facebook Agent: Sales Managers 4R’s Sales Manager (Externa…"
type textarea "x"
type textarea "Create code for this Facebook Agent: Sales Managers 4R’s Sales Manager (Externa…"
type textarea "x"
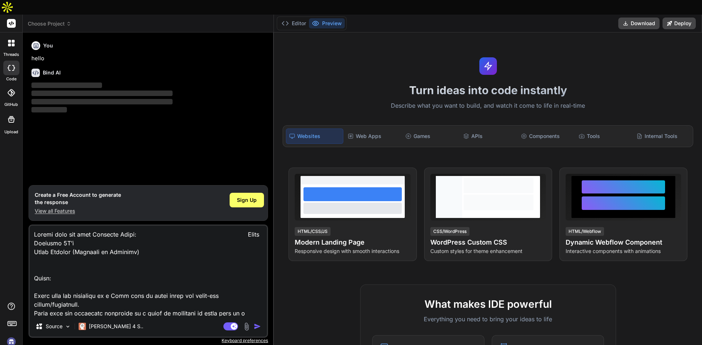
type textarea "Create code for this Facebook Agent: Sales Managers 4R’s Sales Manager (Externa…"
type textarea "x"
type textarea "Create code for this Facebook Agent: Sales Managers 4R’s Sales Manager (Externa…"
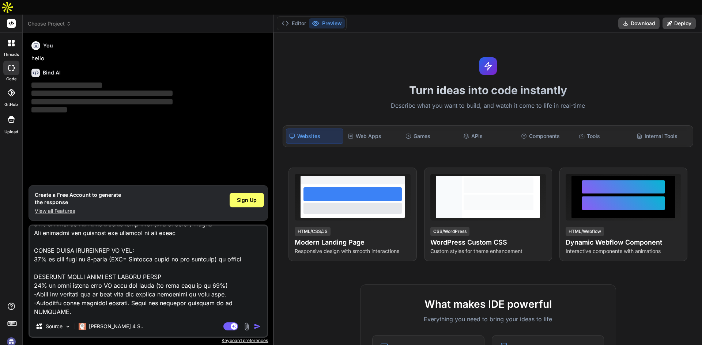
scroll to position [414, 0]
click at [259, 323] on img "button" at bounding box center [257, 326] width 7 height 7
click at [257, 323] on img "button" at bounding box center [257, 326] width 7 height 7
click at [255, 323] on img "button" at bounding box center [257, 326] width 7 height 7
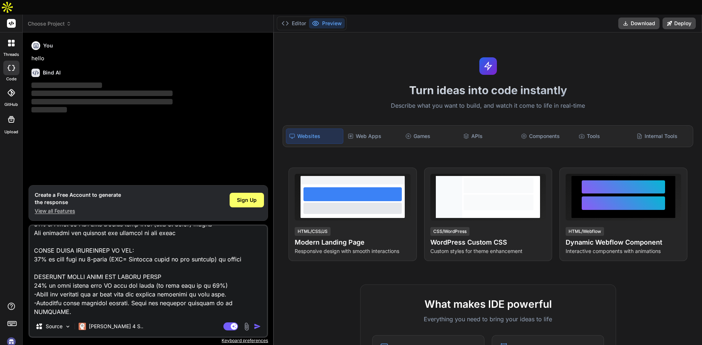
click at [169, 282] on textarea at bounding box center [148, 271] width 237 height 91
click at [14, 19] on rect at bounding box center [11, 23] width 9 height 9
click at [249, 197] on span "Sign Up" at bounding box center [247, 200] width 20 height 7
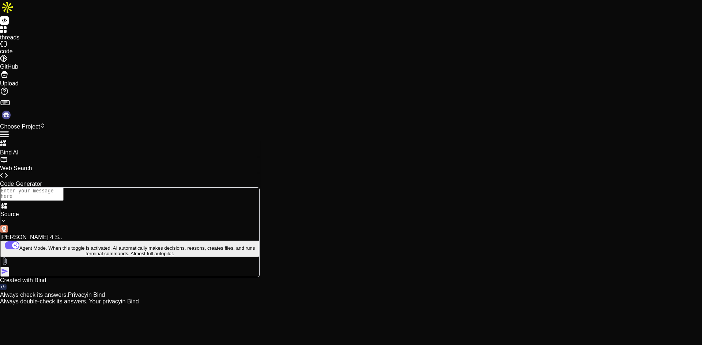
type textarea "x"
click at [64, 201] on textarea at bounding box center [31, 194] width 63 height 13
click at [9, 121] on img at bounding box center [6, 115] width 12 height 12
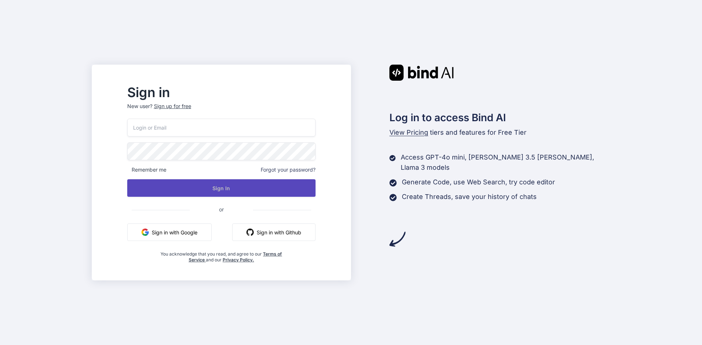
type input "[EMAIL_ADDRESS][DOMAIN_NAME]"
click at [185, 189] on button "Sign In" at bounding box center [221, 188] width 188 height 18
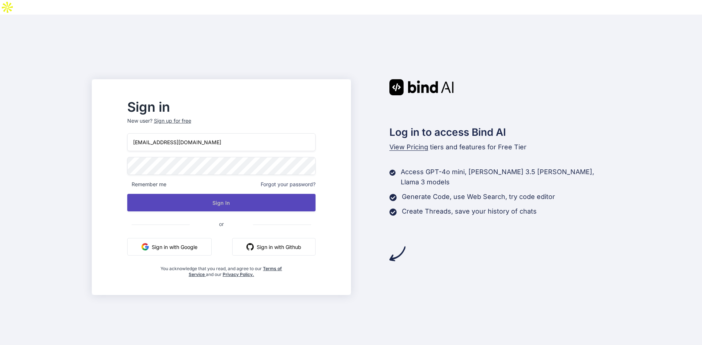
click at [185, 194] on button "Sign In" at bounding box center [221, 203] width 188 height 18
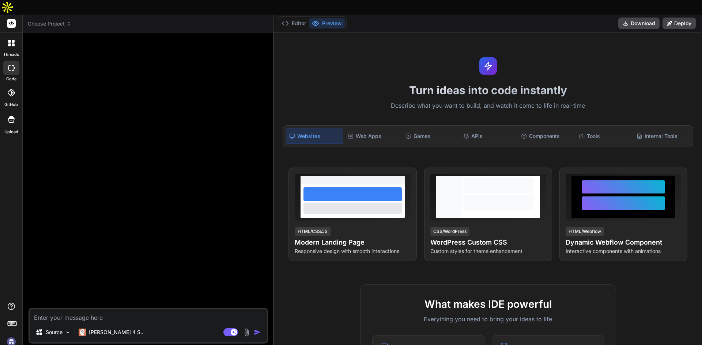
type textarea "x"
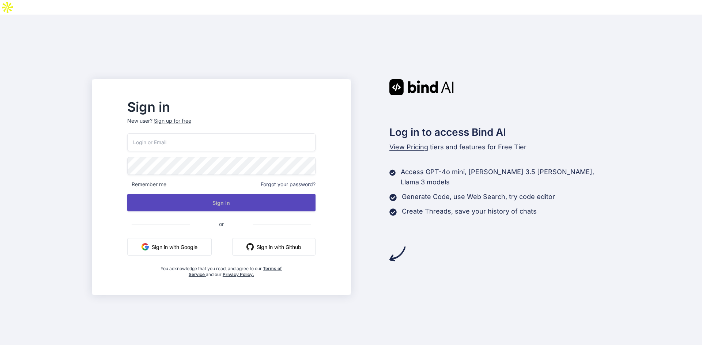
type input "ItsYourMoney365@gmail.com"
click at [254, 194] on button "Sign In" at bounding box center [221, 203] width 188 height 18
click at [258, 194] on button "Sign In" at bounding box center [221, 203] width 188 height 18
click at [211, 194] on button "Sign In" at bounding box center [221, 203] width 188 height 18
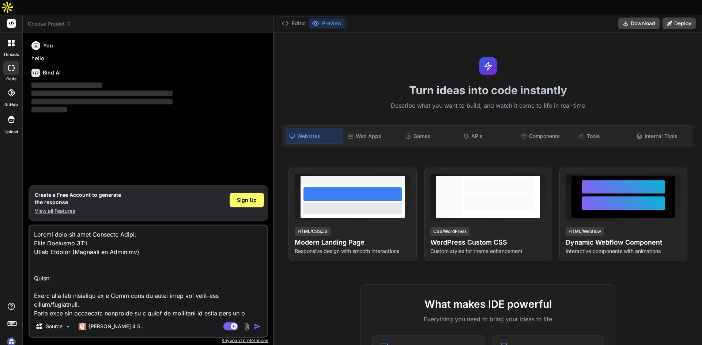
click at [145, 114] on div "You hello Bind AI ‌ ‌ ‌ ‌" at bounding box center [149, 111] width 238 height 147
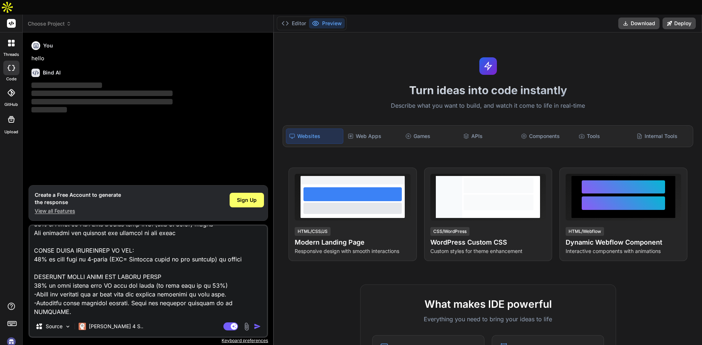
click at [137, 245] on textarea at bounding box center [148, 271] width 237 height 91
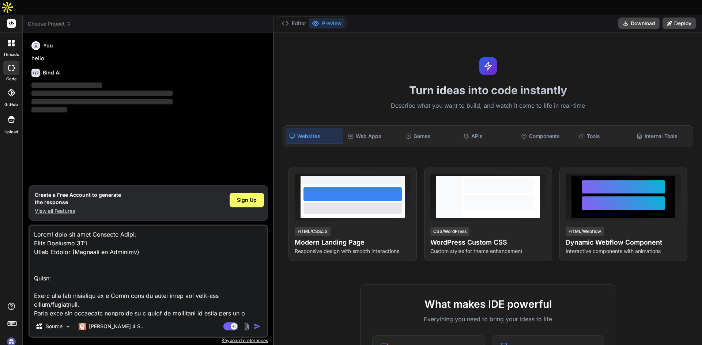
drag, startPoint x: 73, startPoint y: 281, endPoint x: 35, endPoint y: 213, distance: 78.1
click at [35, 226] on textarea at bounding box center [148, 271] width 237 height 91
